Goal: Task Accomplishment & Management: Use online tool/utility

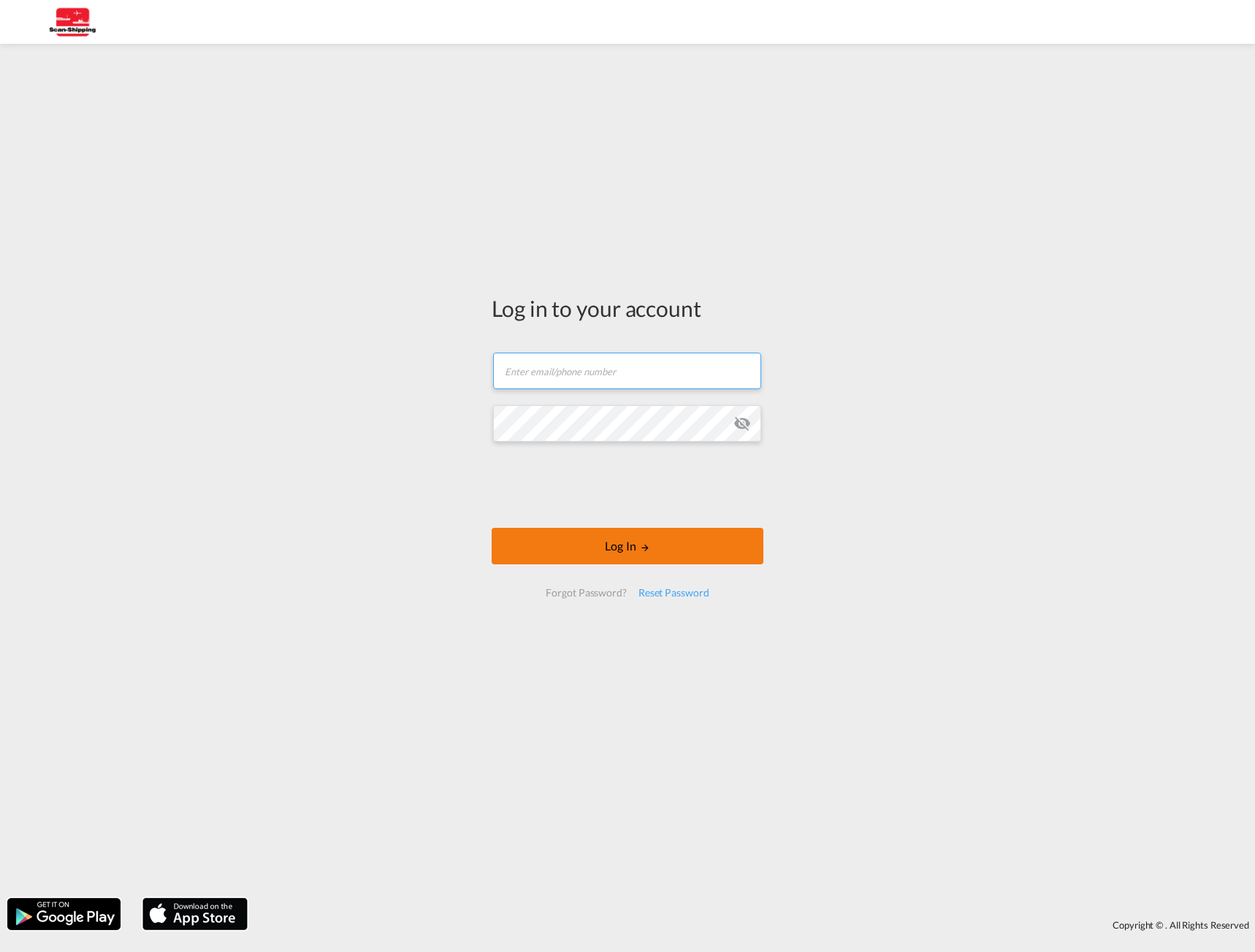
type input "[EMAIL_ADDRESS][DOMAIN_NAME]"
click at [618, 547] on button "Log In" at bounding box center [627, 546] width 272 height 37
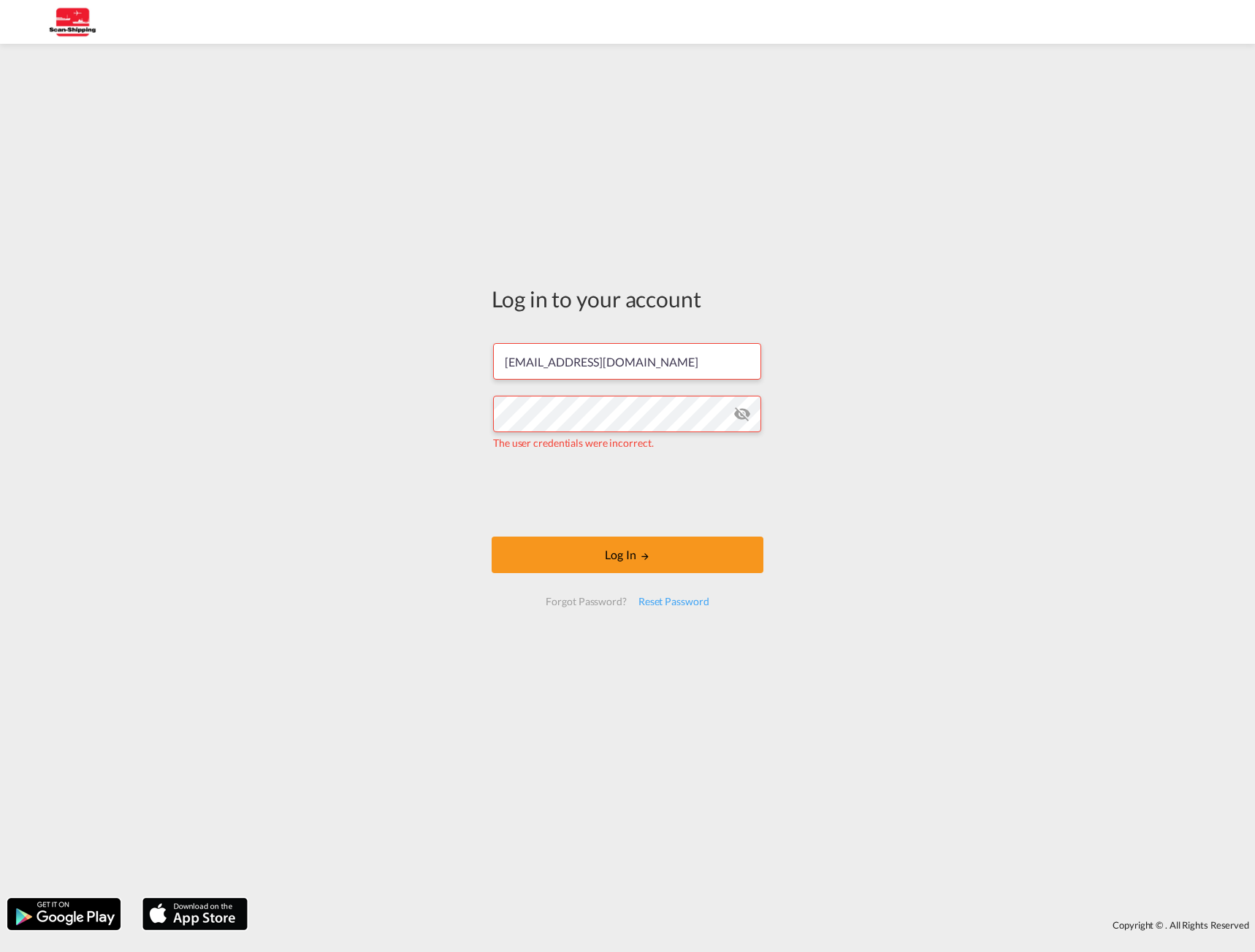
drag, startPoint x: 547, startPoint y: 699, endPoint x: 575, endPoint y: 688, distance: 30.1
click at [547, 699] on div "Log in to your account [EMAIL_ADDRESS][DOMAIN_NAME] The user credentials were i…" at bounding box center [627, 452] width 294 height 802
click at [390, 418] on div "Log in to your account [EMAIL_ADDRESS][DOMAIN_NAME] The user credentials were i…" at bounding box center [627, 471] width 1255 height 840
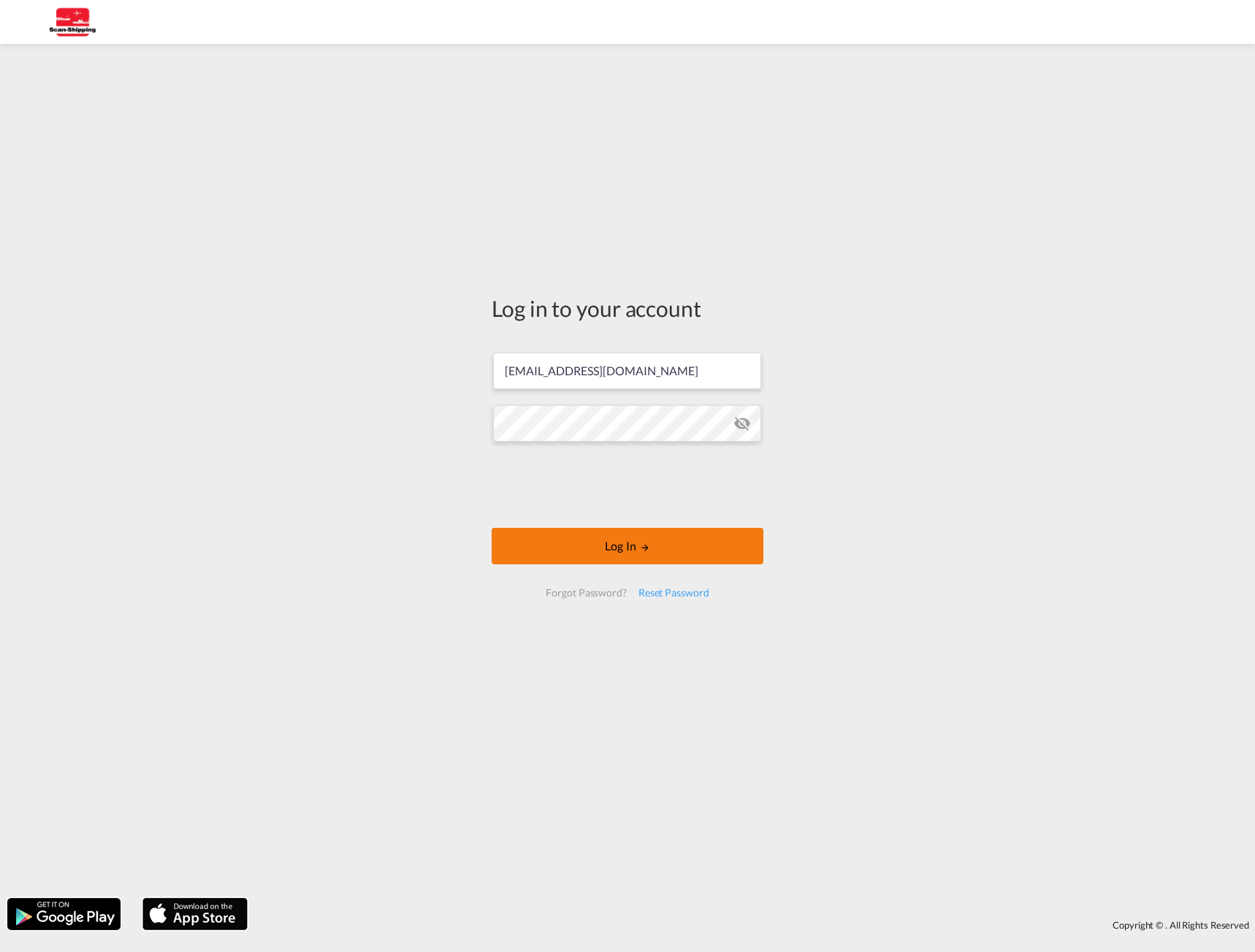
click at [629, 551] on button "Log In" at bounding box center [627, 546] width 272 height 37
